Goal: Transaction & Acquisition: Download file/media

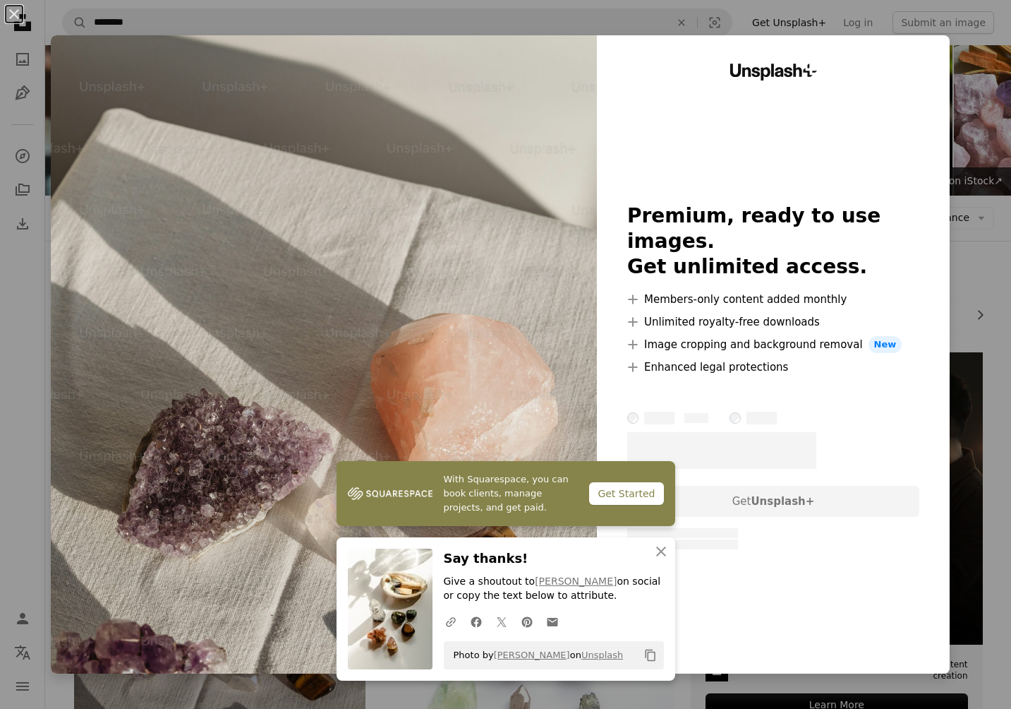
scroll to position [270, 0]
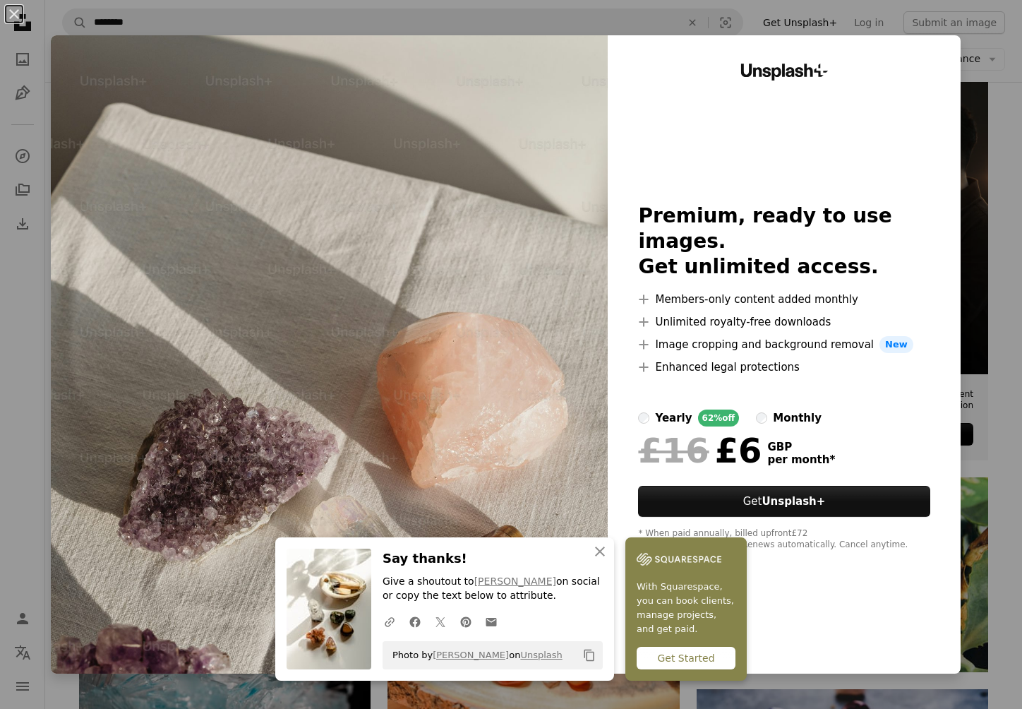
click at [963, 74] on div "An X shape An X shape Close Say thanks! Give a shoutout to [PERSON_NAME] on soc…" at bounding box center [511, 354] width 1022 height 709
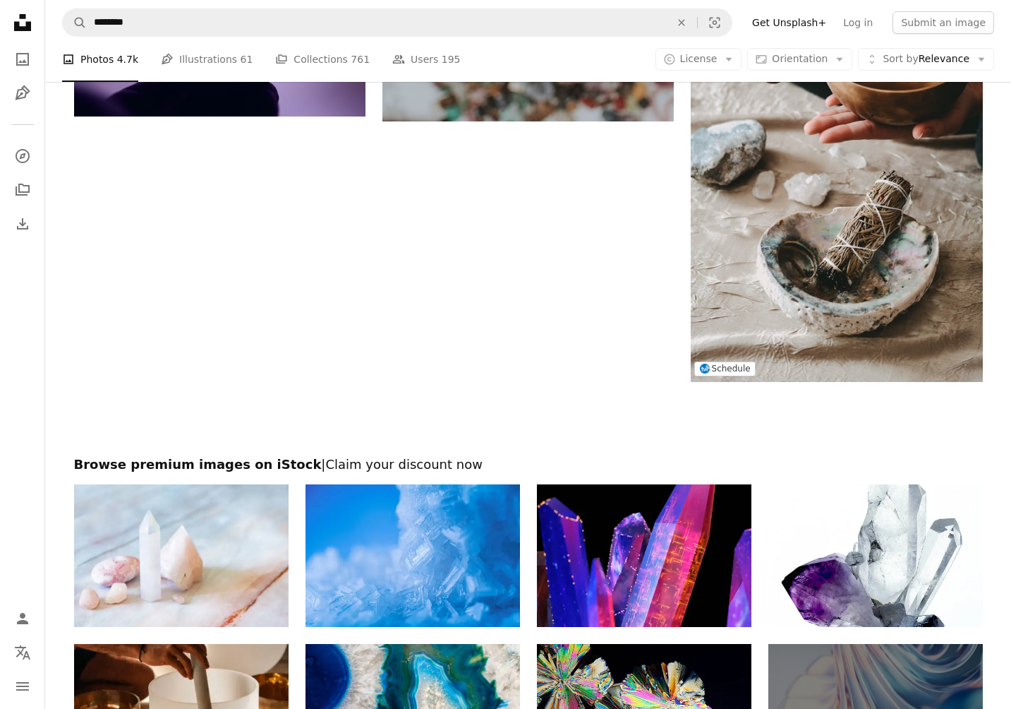
scroll to position [2942, 0]
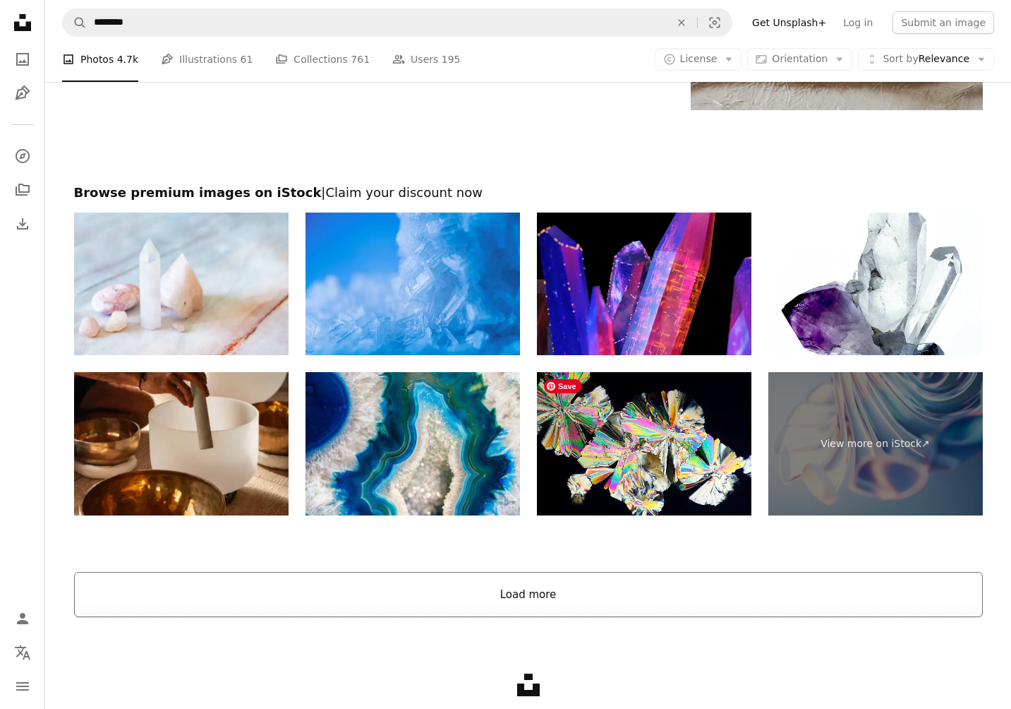
click at [562, 586] on button "Load more" at bounding box center [528, 594] width 909 height 45
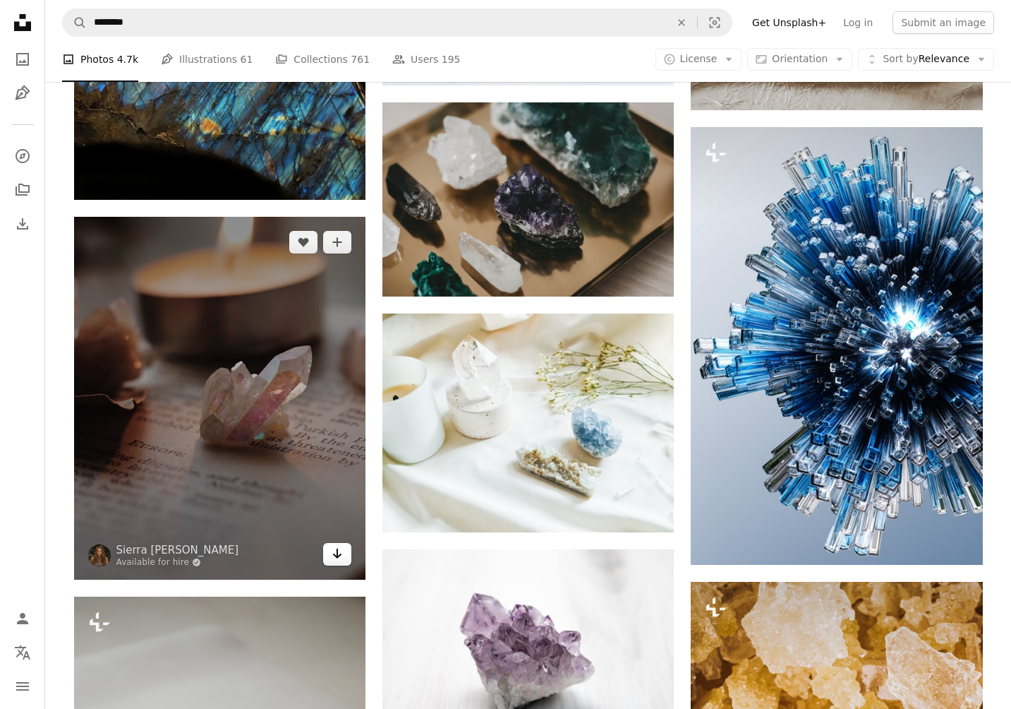
click at [339, 558] on icon "Arrow pointing down" at bounding box center [337, 553] width 11 height 17
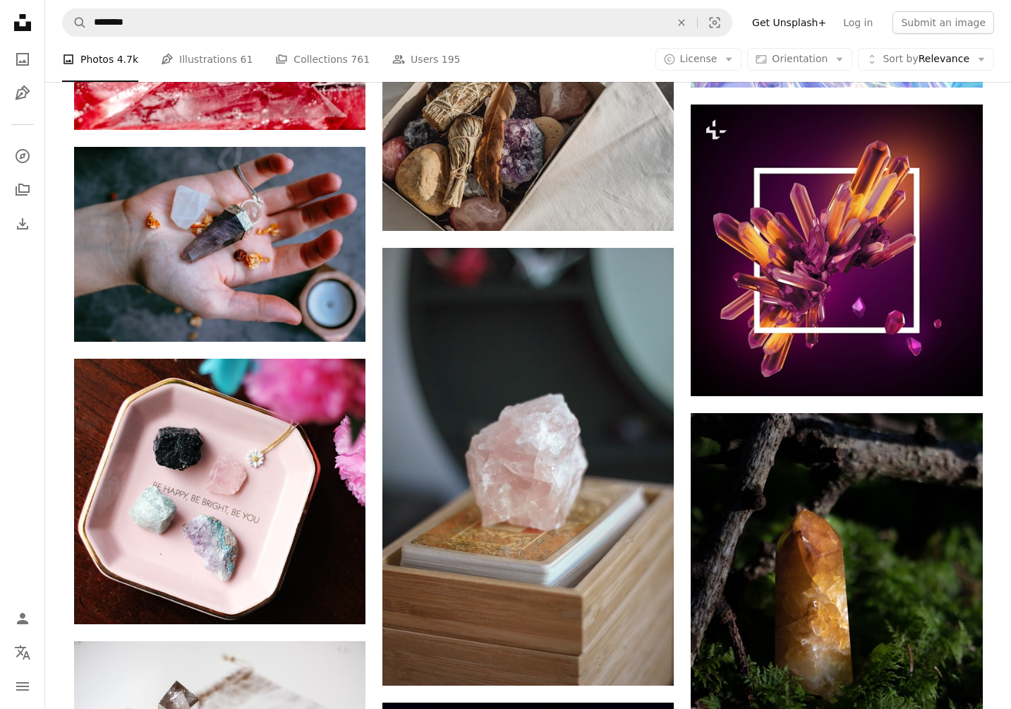
scroll to position [6513, 0]
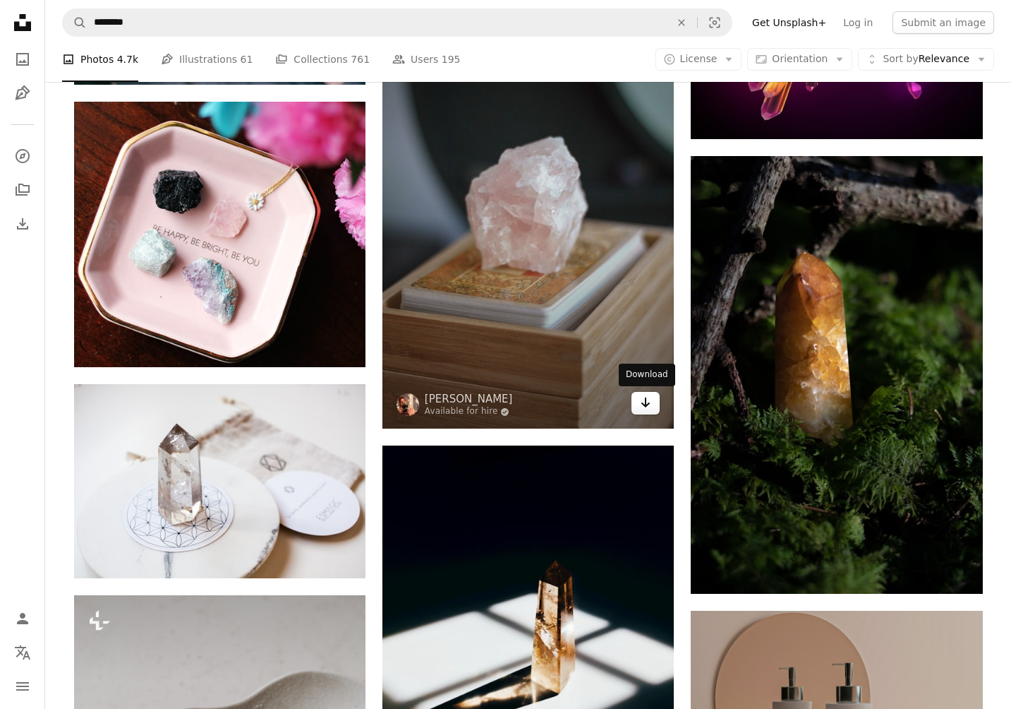
click at [646, 404] on icon "Download" at bounding box center [646, 402] width 9 height 10
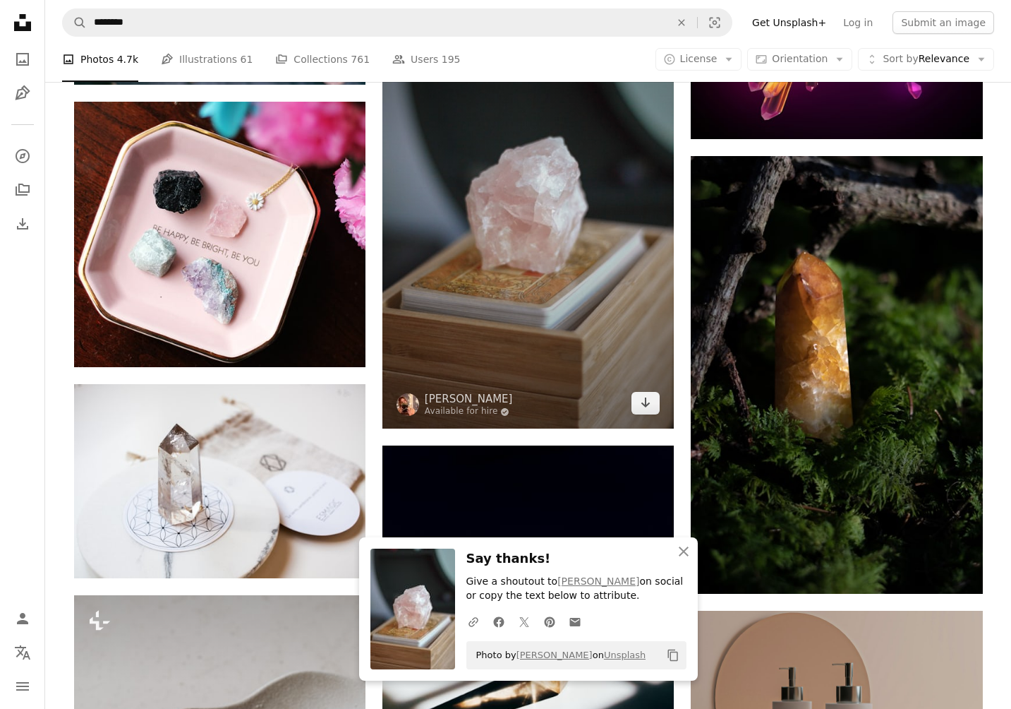
scroll to position [6648, 0]
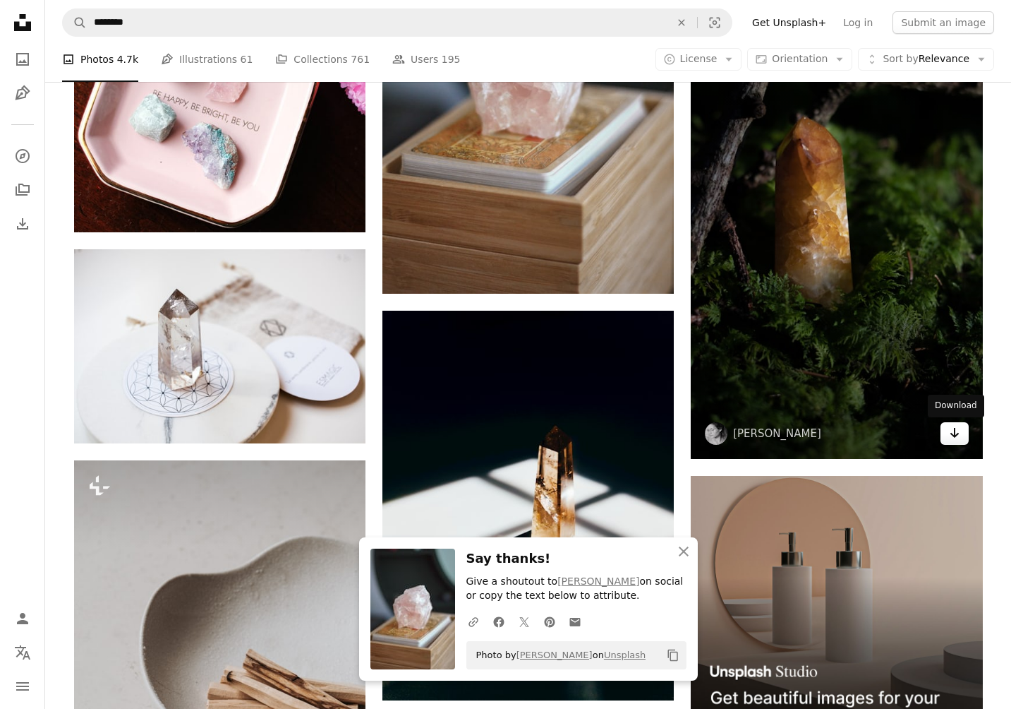
click at [947, 435] on link "Arrow pointing down" at bounding box center [955, 433] width 28 height 23
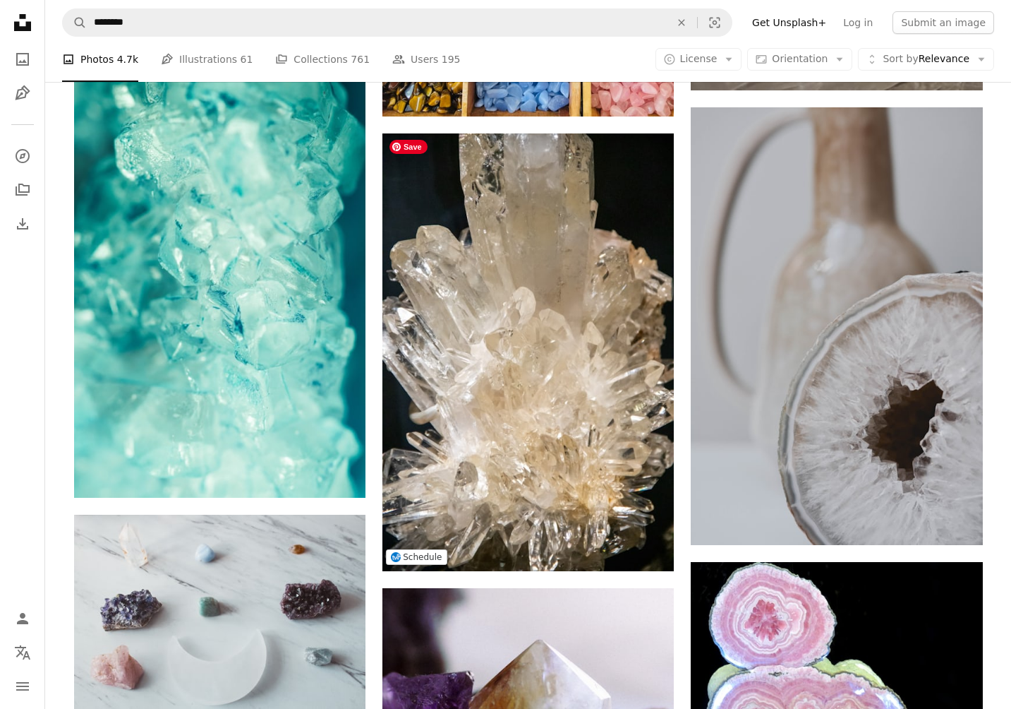
scroll to position [12381, 0]
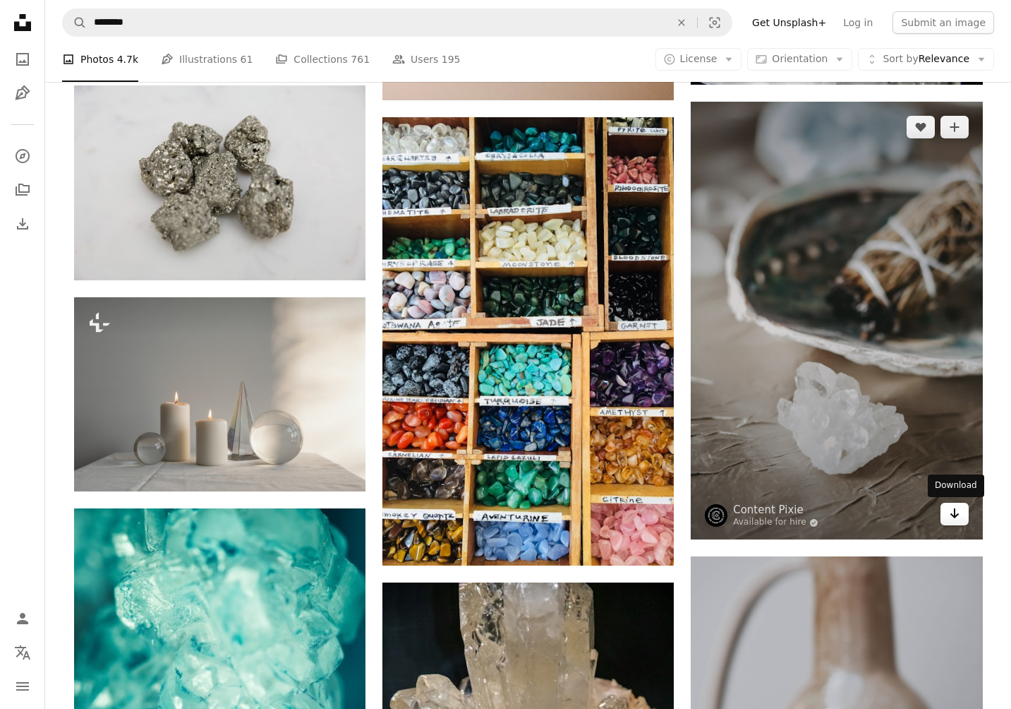
click at [951, 517] on icon "Arrow pointing down" at bounding box center [954, 513] width 11 height 17
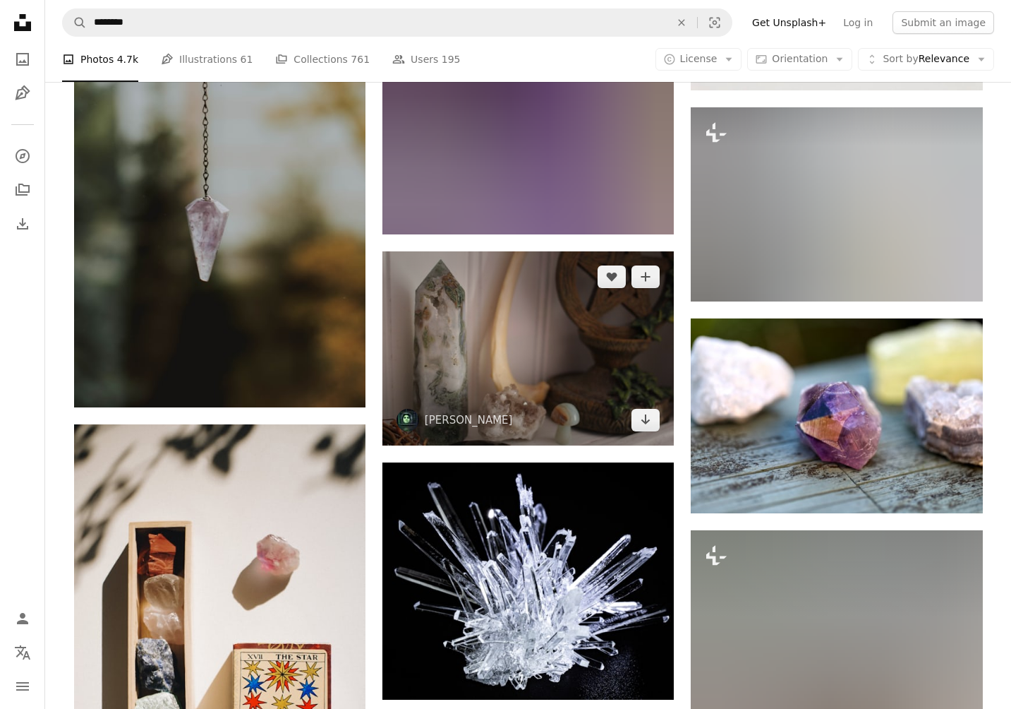
scroll to position [14970, 0]
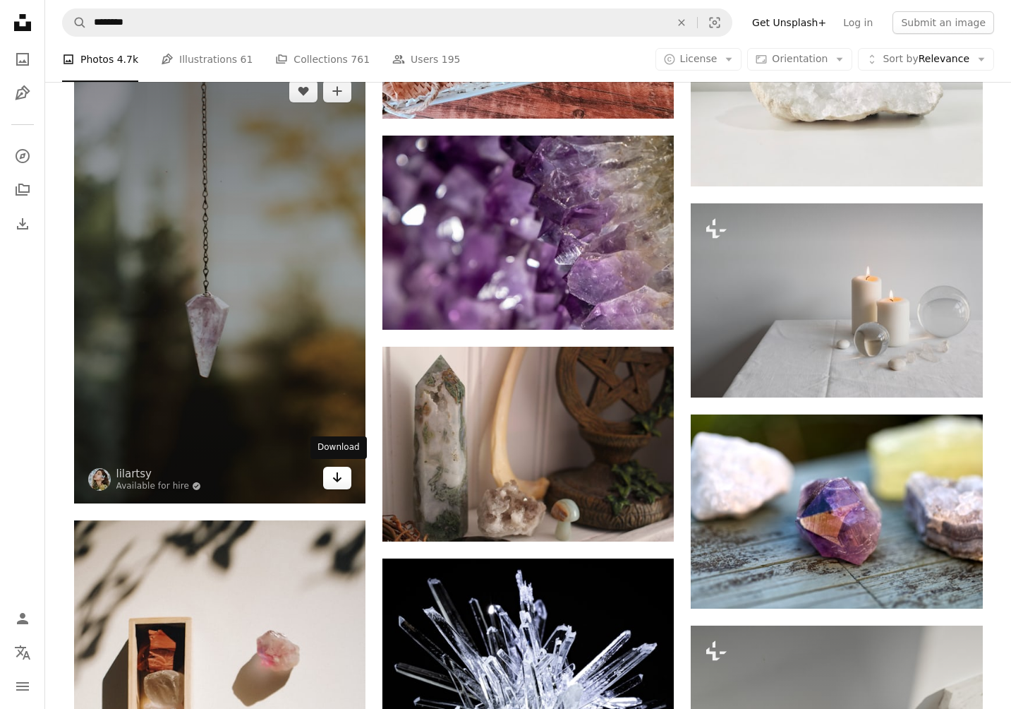
click at [336, 475] on icon "Arrow pointing down" at bounding box center [337, 477] width 11 height 17
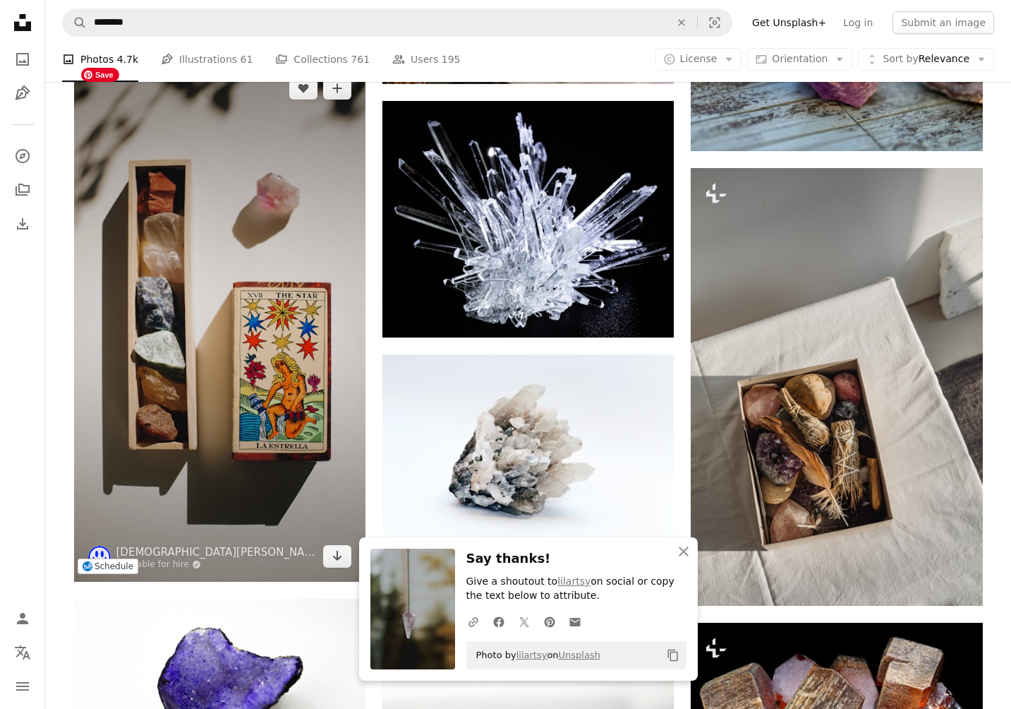
scroll to position [15454, 0]
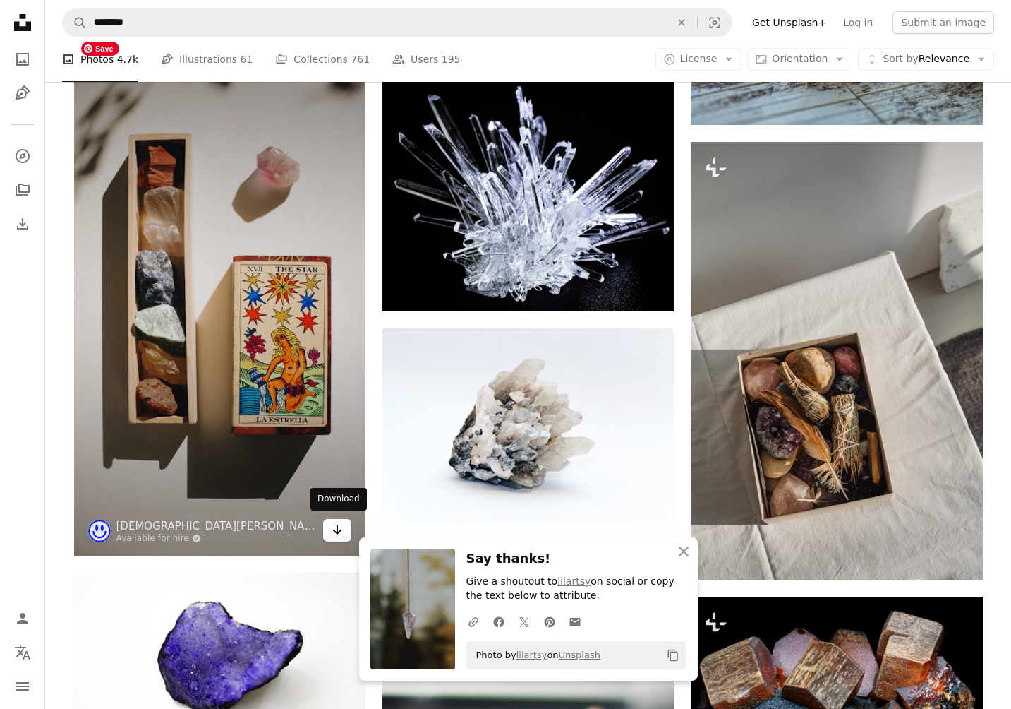
click at [335, 529] on icon "Download" at bounding box center [337, 529] width 9 height 10
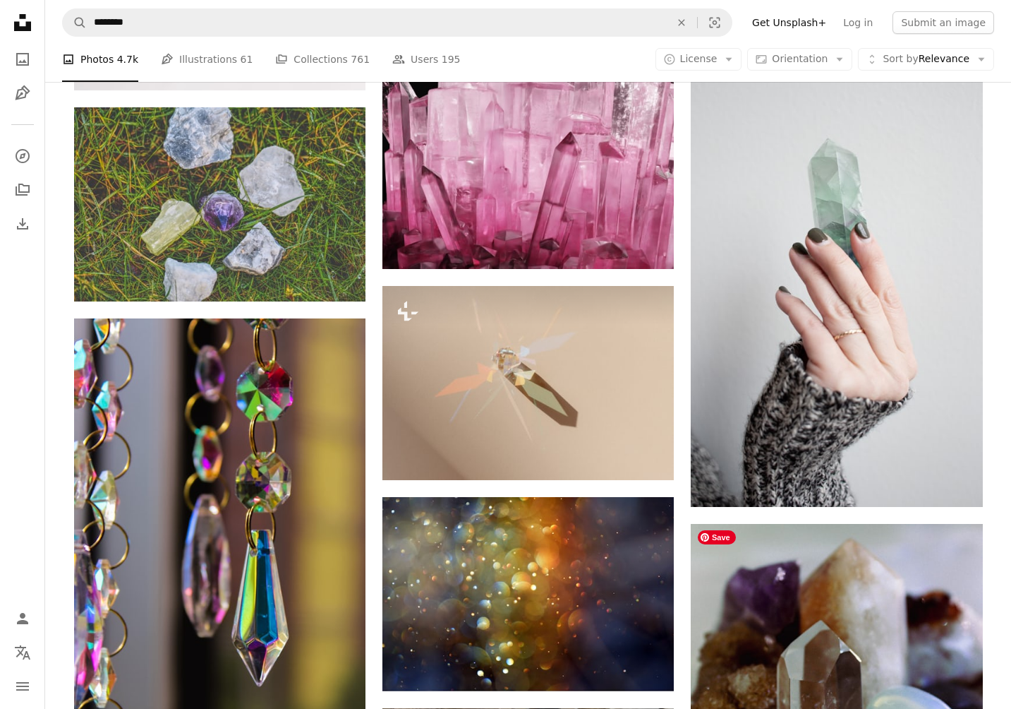
scroll to position [18434, 0]
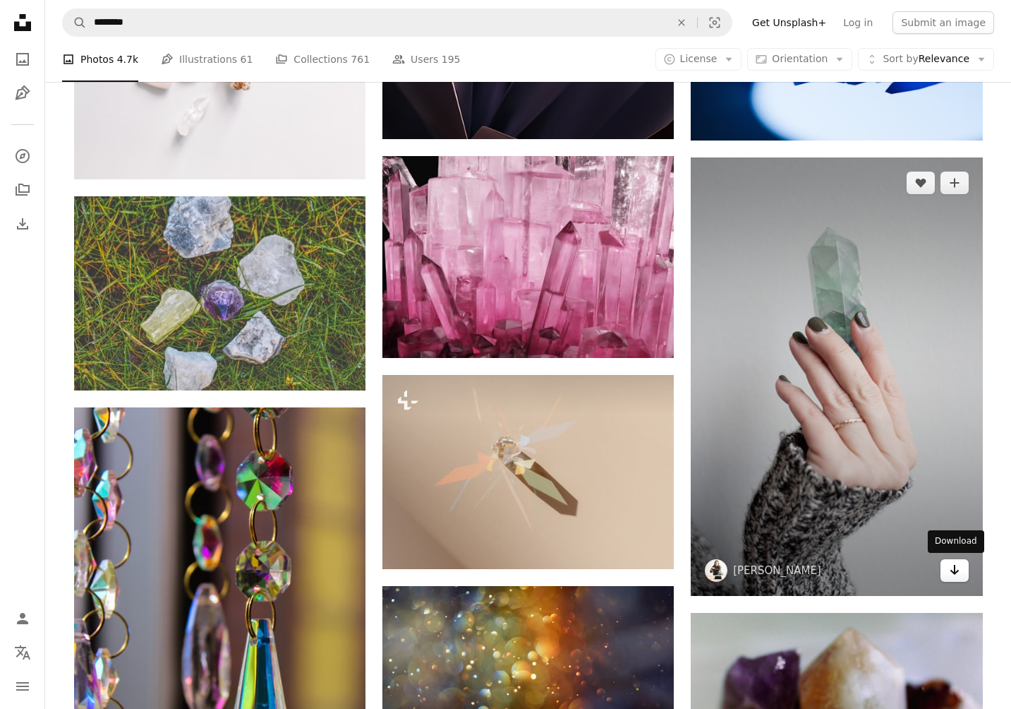
click at [950, 570] on icon "Arrow pointing down" at bounding box center [954, 569] width 11 height 17
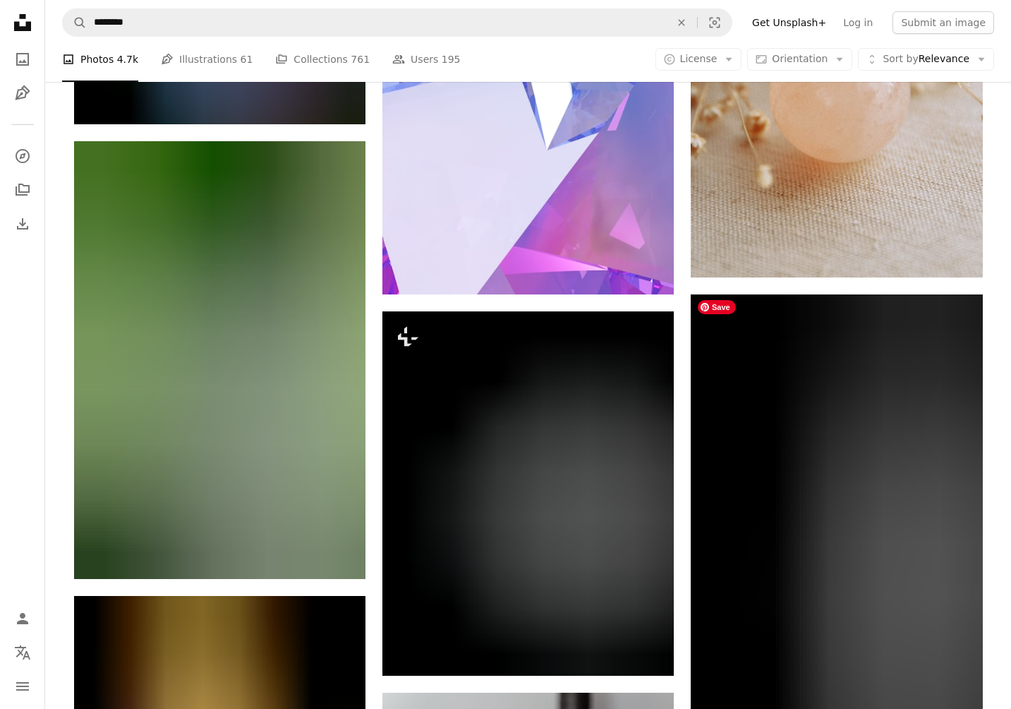
scroll to position [22670, 0]
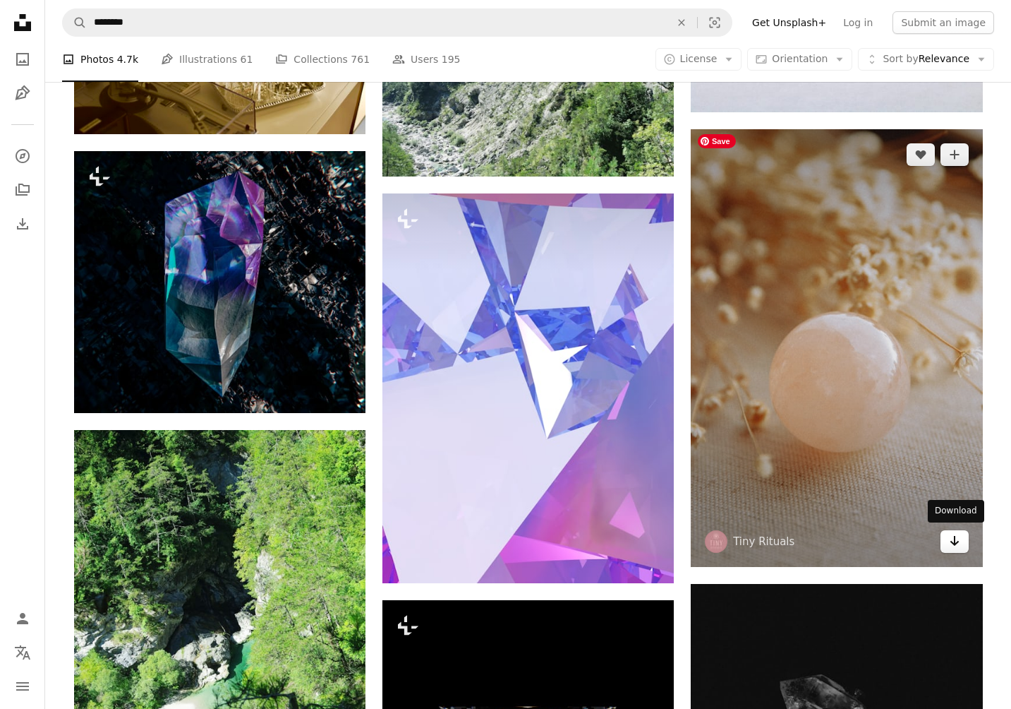
click at [955, 548] on link "Arrow pointing down" at bounding box center [955, 541] width 28 height 23
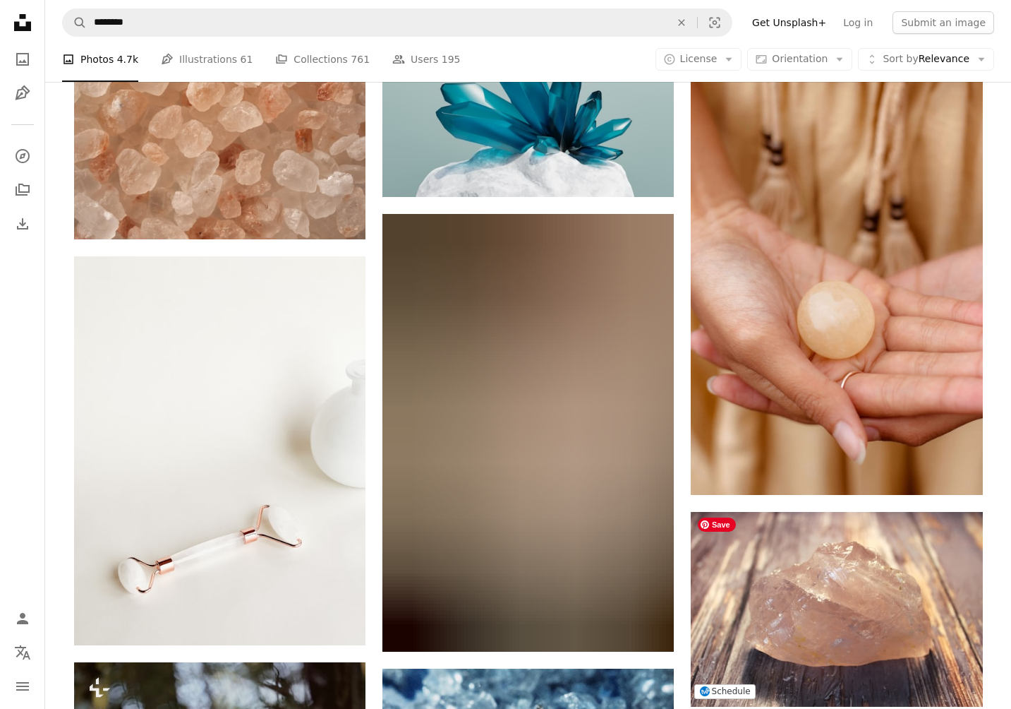
scroll to position [25968, 0]
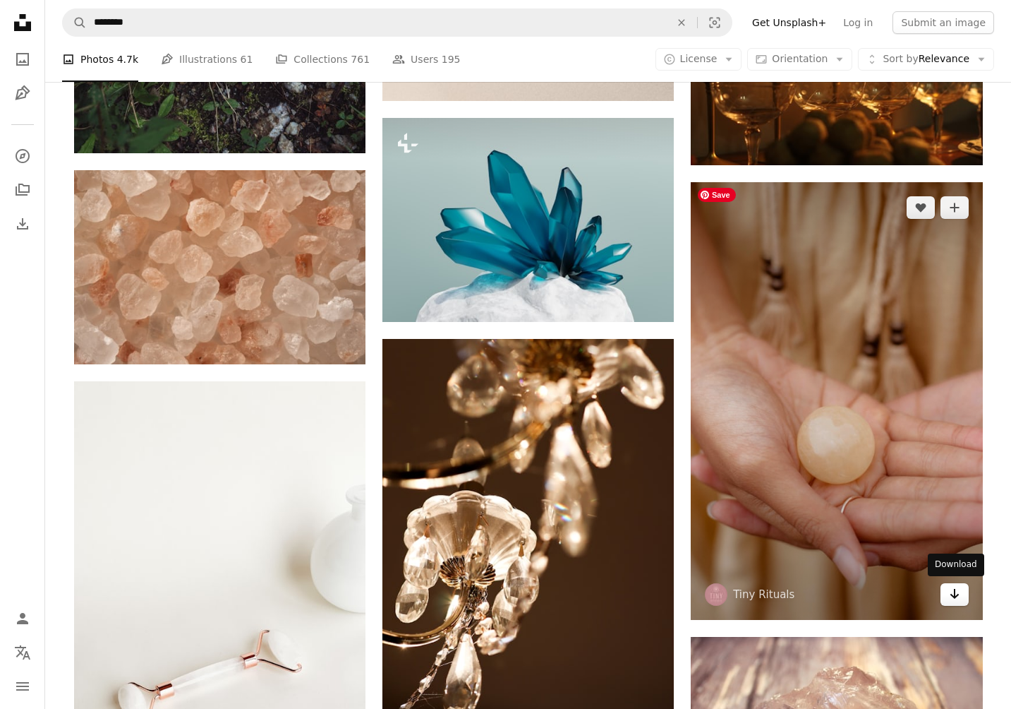
click at [962, 600] on link "Arrow pointing down" at bounding box center [955, 594] width 28 height 23
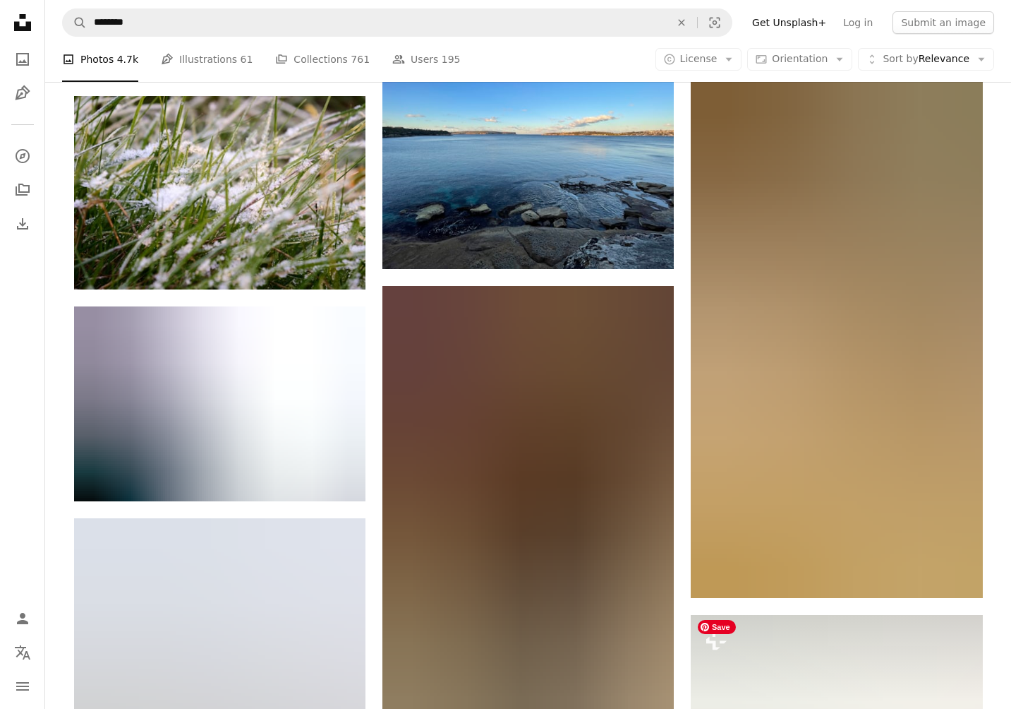
scroll to position [43743, 0]
